Goal: Navigation & Orientation: Find specific page/section

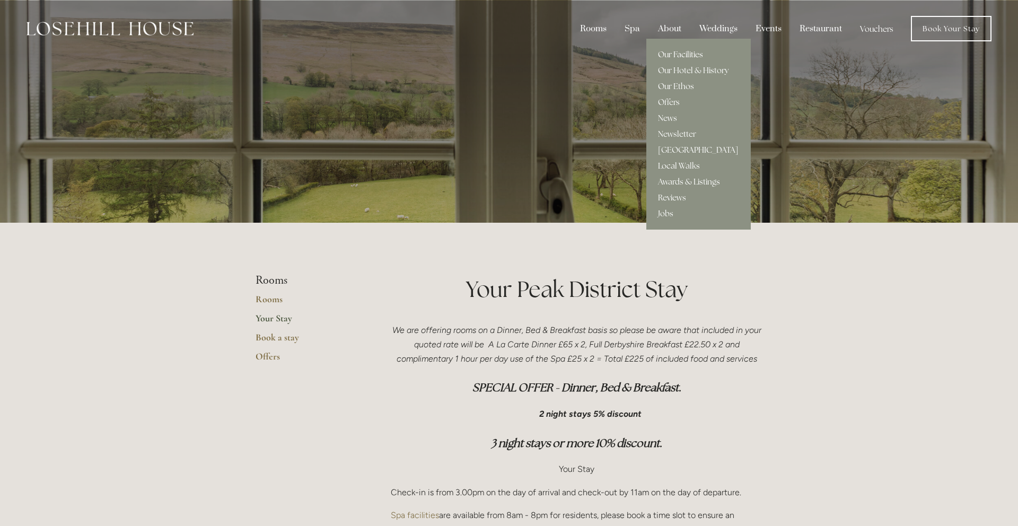
click at [670, 54] on link "Our Facilities" at bounding box center [698, 55] width 104 height 16
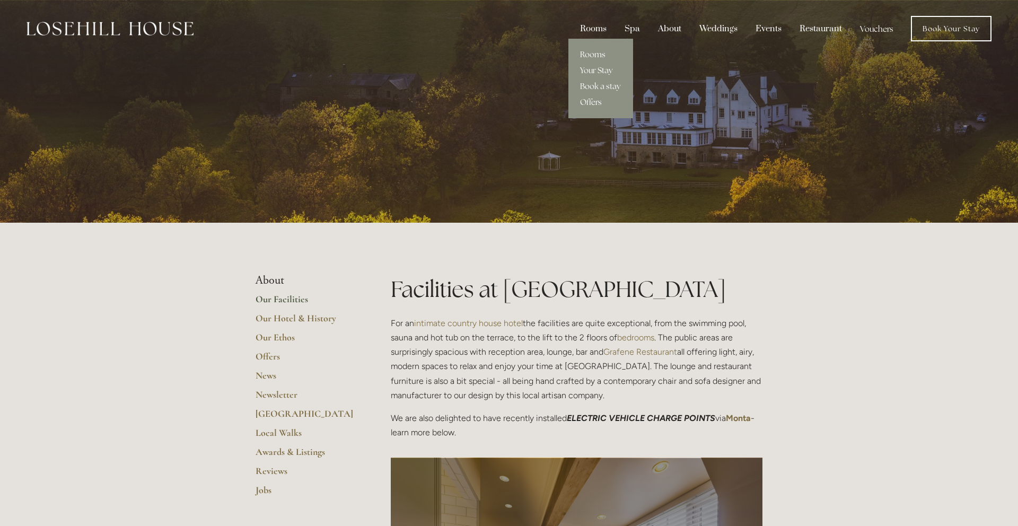
click at [598, 54] on link "Rooms" at bounding box center [600, 55] width 65 height 16
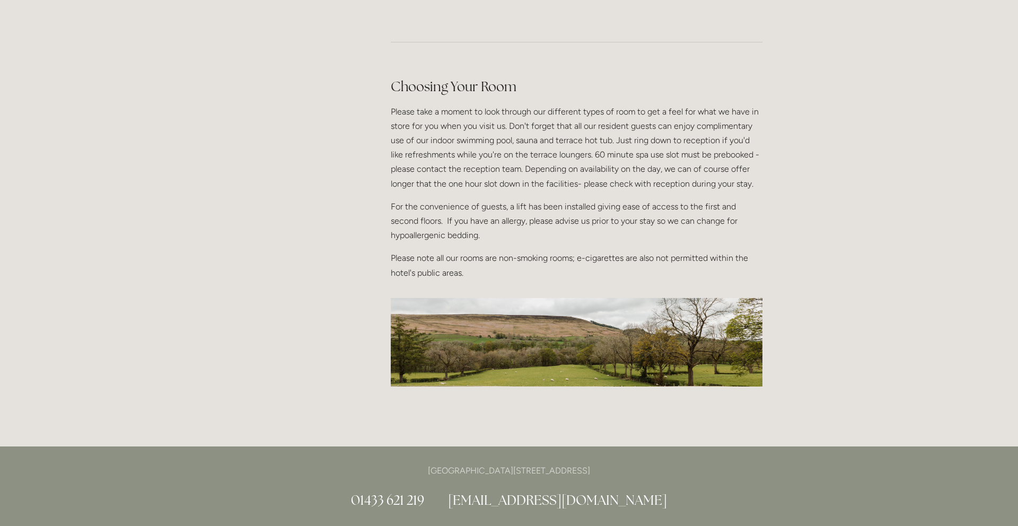
scroll to position [1295, 0]
